Goal: Find specific page/section

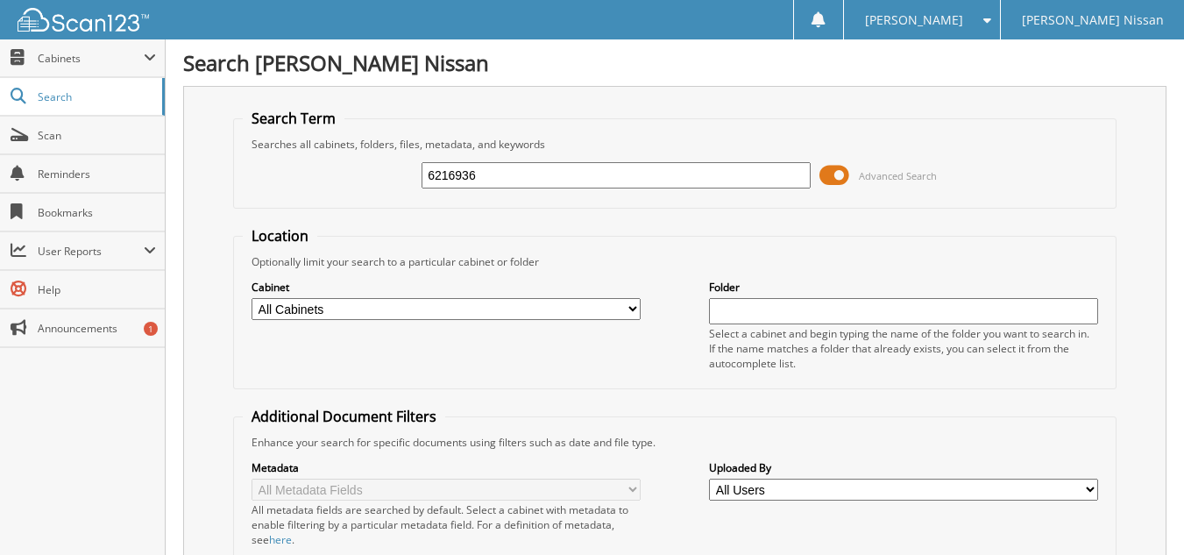
type input "6216936"
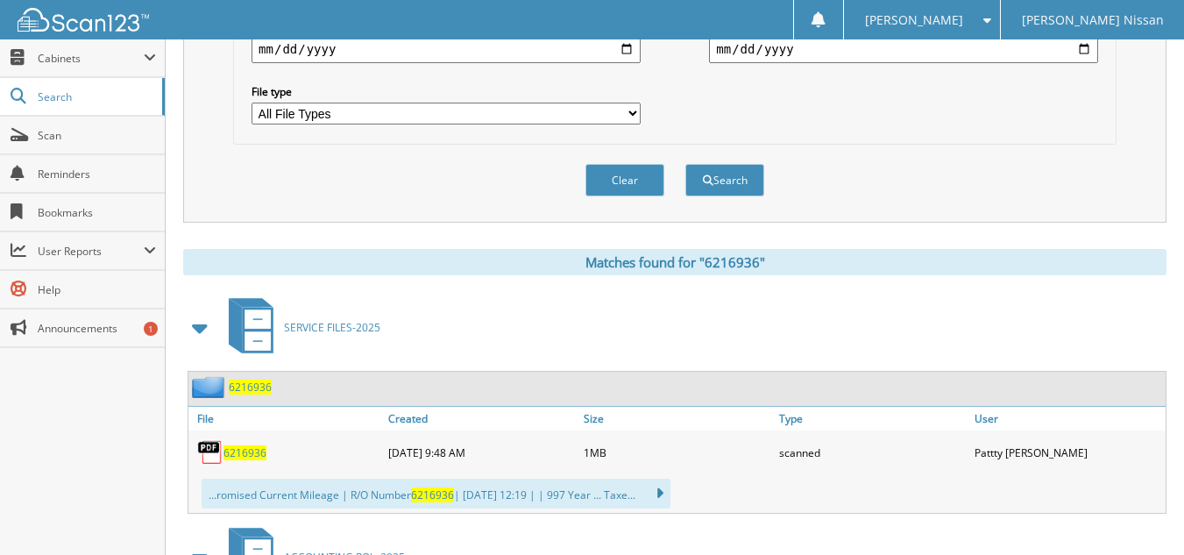
scroll to position [788, 0]
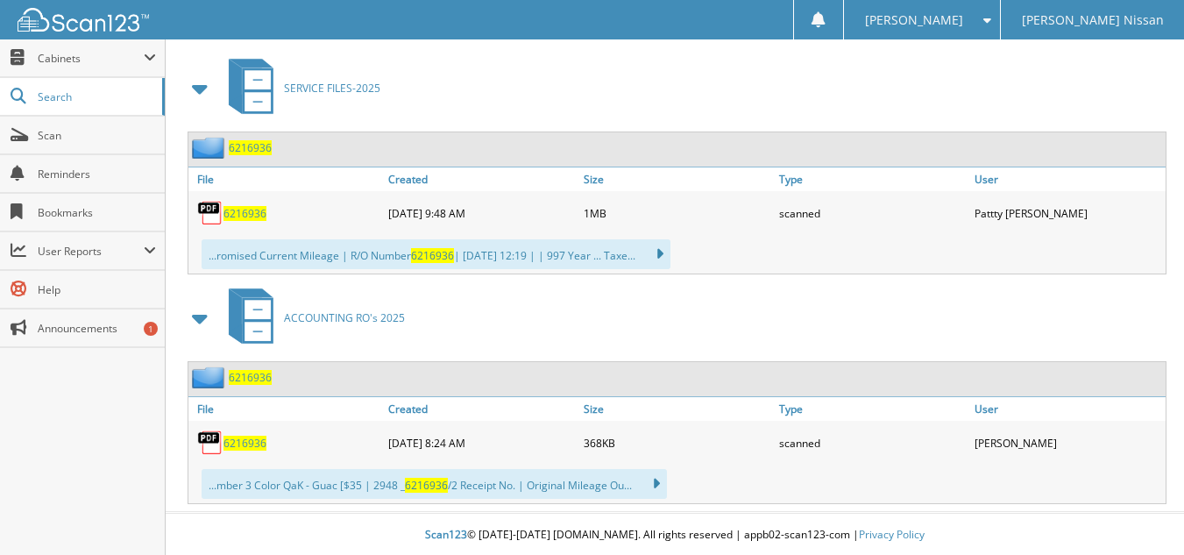
click at [240, 213] on span "6216936" at bounding box center [244, 213] width 43 height 15
